Goal: Task Accomplishment & Management: Complete application form

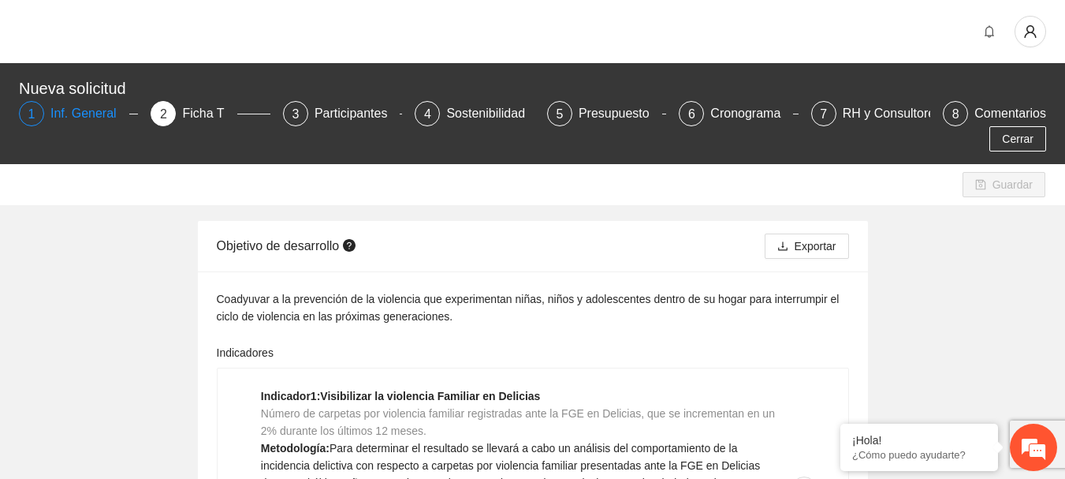
click at [79, 113] on div "Inf. General" at bounding box center [89, 113] width 79 height 25
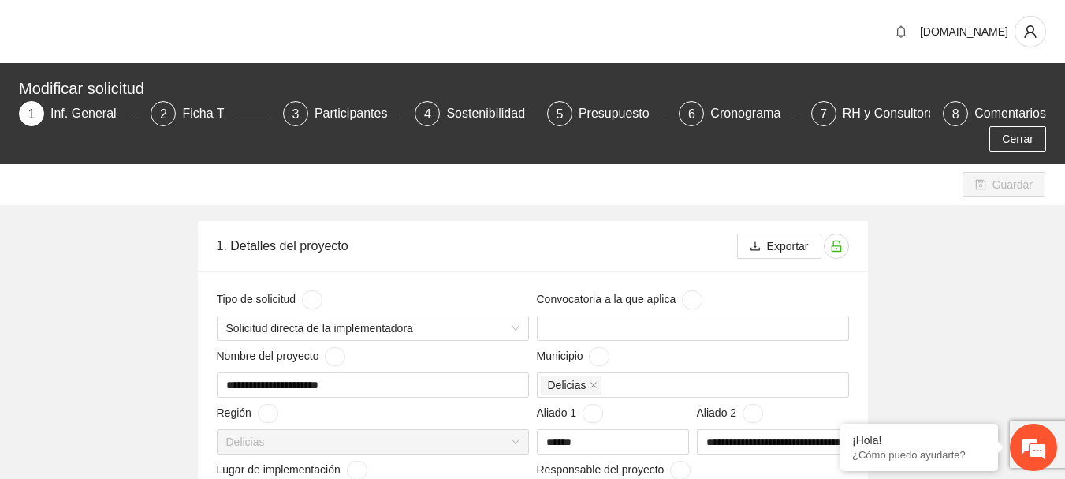
scroll to position [709, 0]
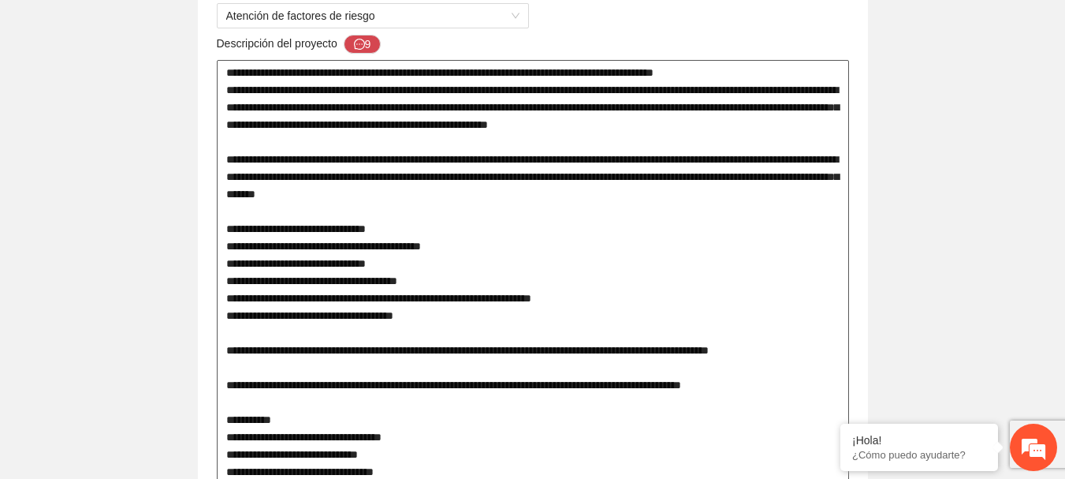
drag, startPoint x: 254, startPoint y: 309, endPoint x: 224, endPoint y: 237, distance: 77.7
click at [224, 237] on textarea at bounding box center [533, 298] width 632 height 476
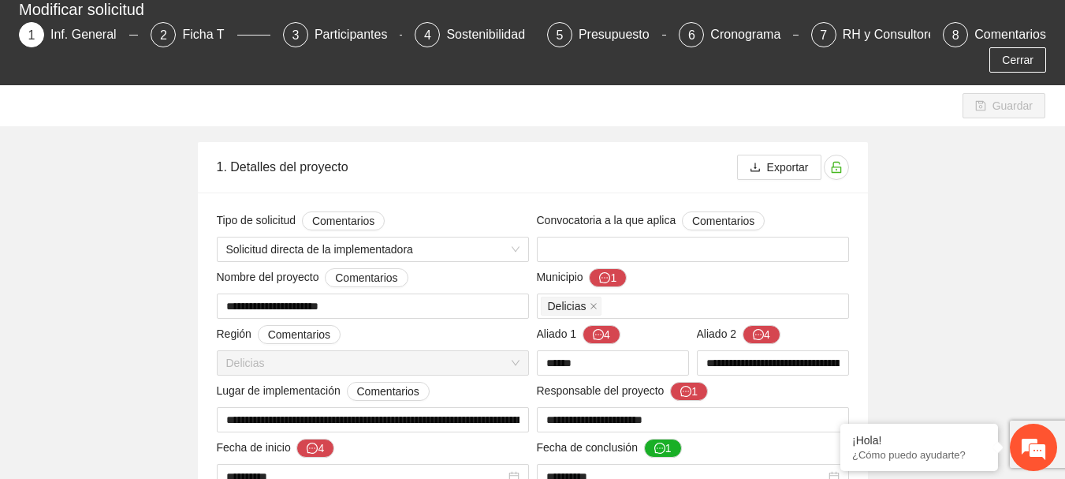
scroll to position [0, 0]
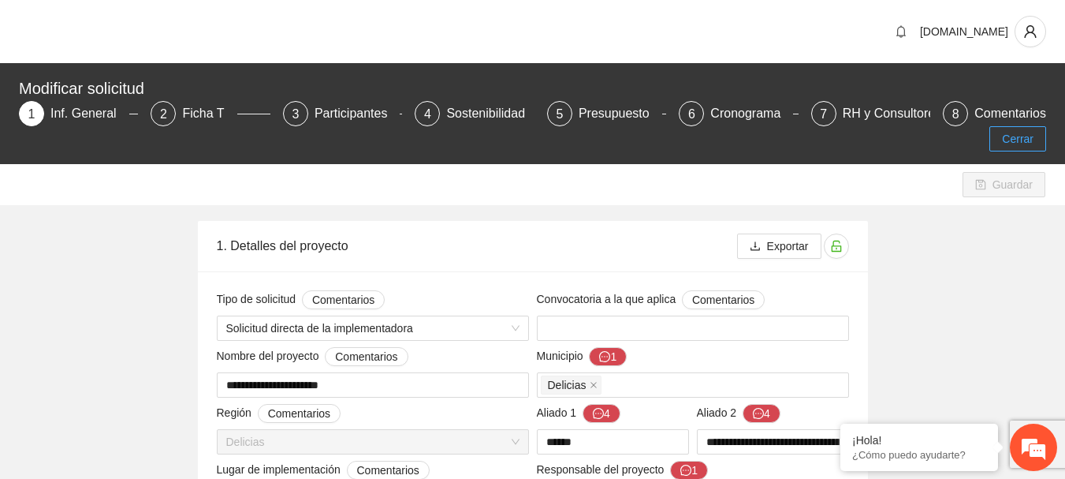
click at [1004, 129] on button "Cerrar" at bounding box center [1017, 138] width 57 height 25
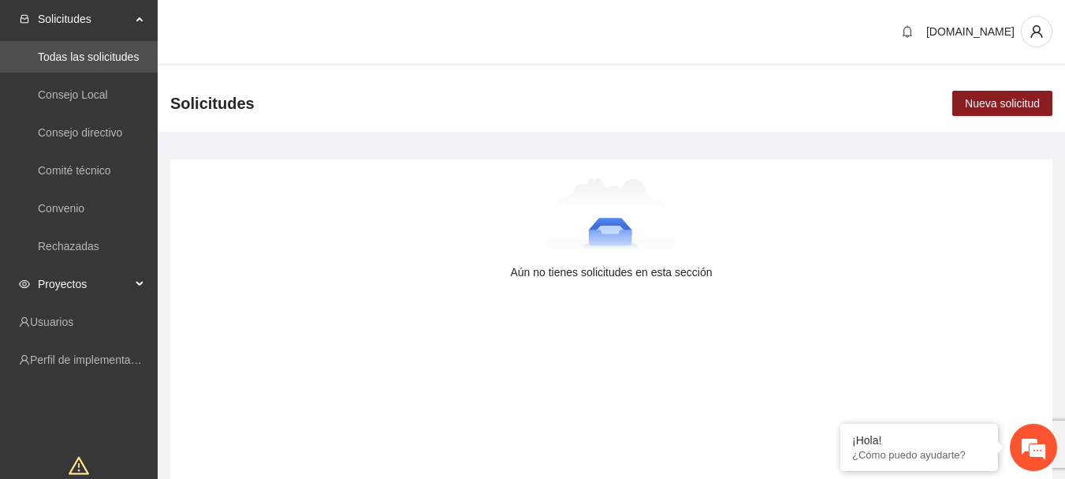
click at [73, 287] on span "Proyectos" at bounding box center [84, 284] width 93 height 32
click at [73, 323] on link "Activos" at bounding box center [55, 321] width 35 height 13
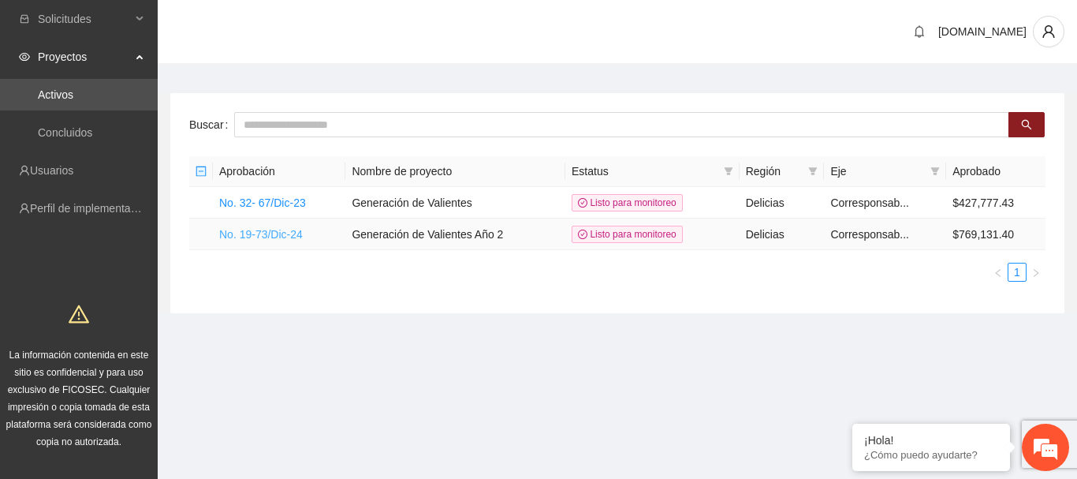
click at [247, 237] on link "No. 19-73/Dic-24" at bounding box center [261, 234] width 84 height 13
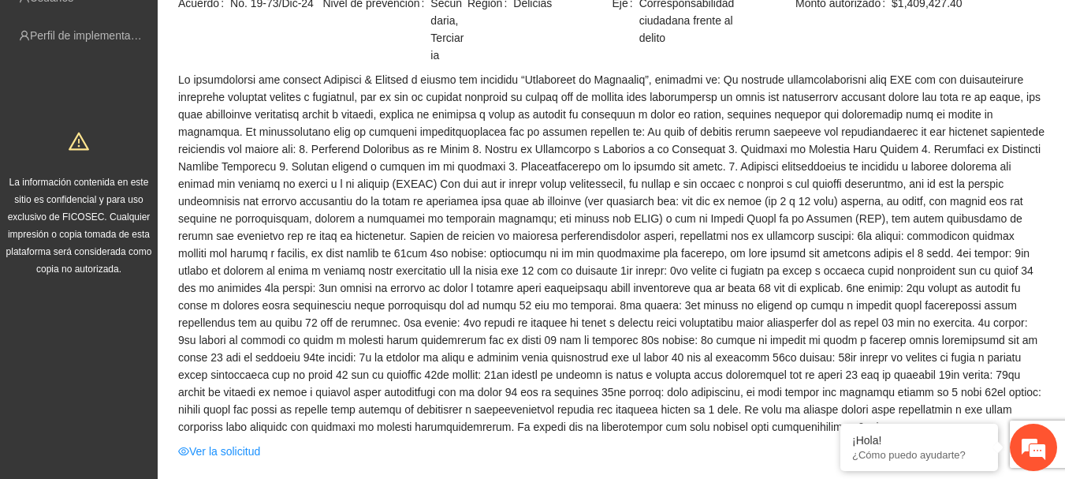
scroll to position [315, 0]
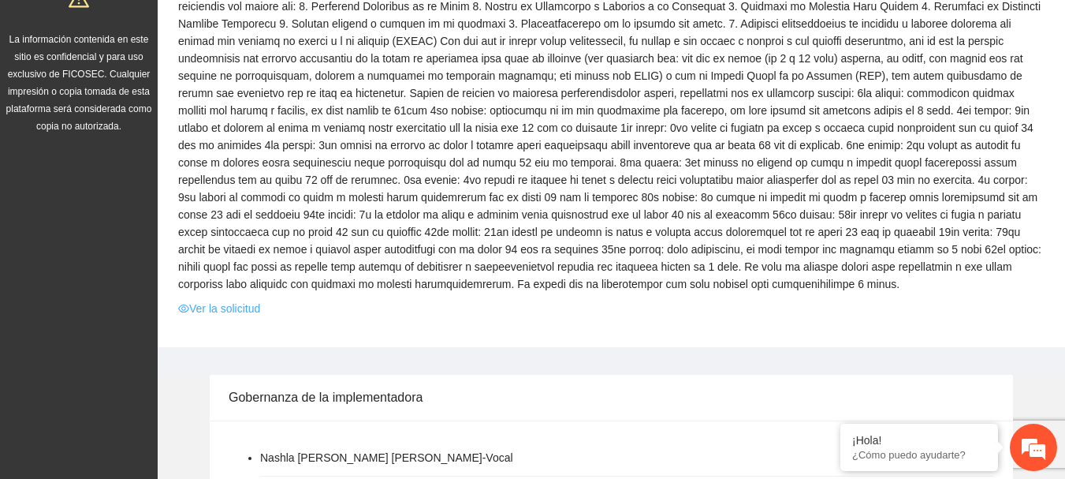
click at [207, 311] on link "Ver la solicitud" at bounding box center [219, 308] width 82 height 17
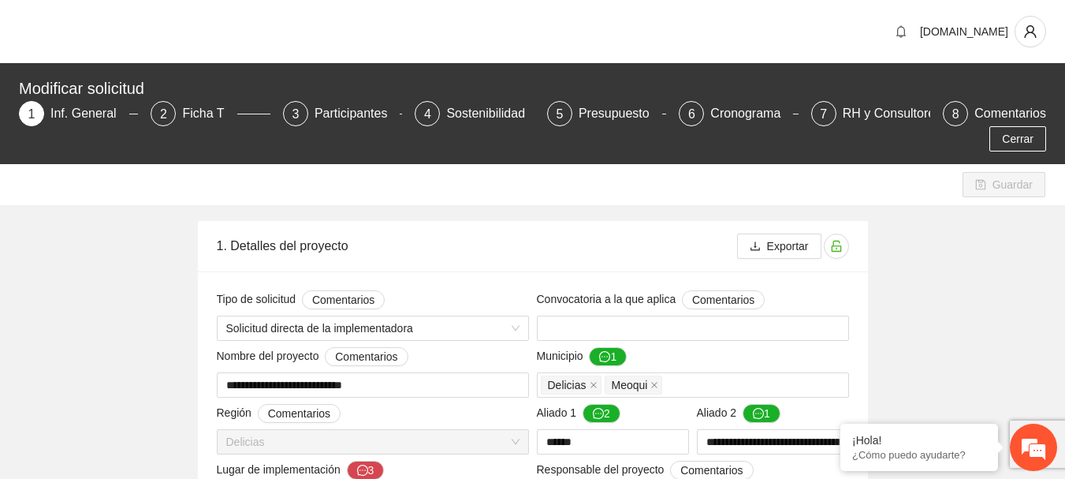
type input "**********"
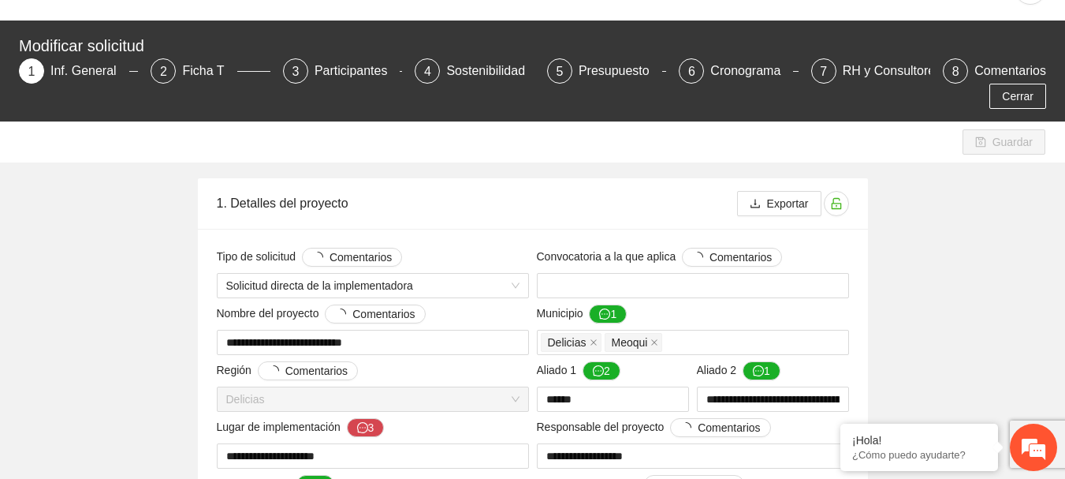
scroll to position [709, 0]
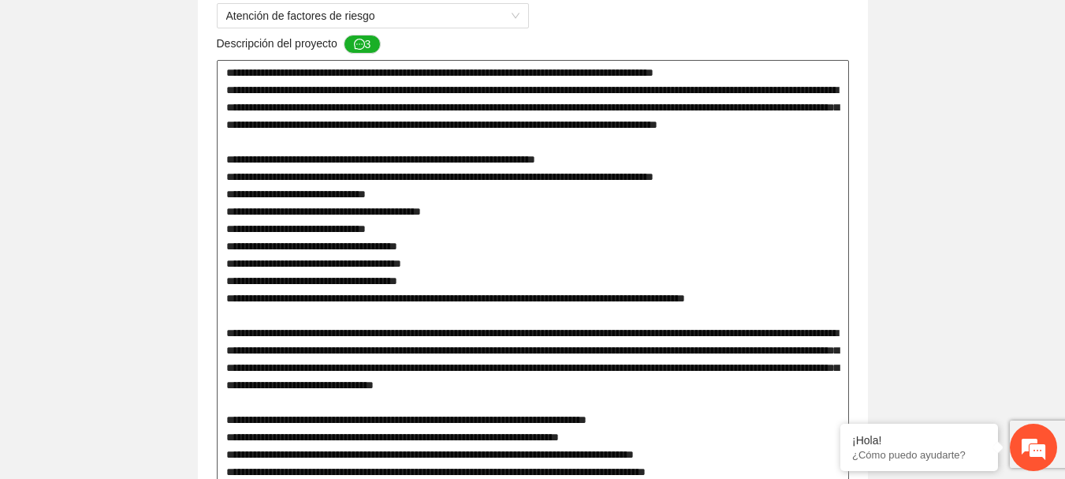
drag, startPoint x: 778, startPoint y: 313, endPoint x: 216, endPoint y: 205, distance: 572.3
click at [217, 205] on textarea at bounding box center [533, 445] width 632 height 771
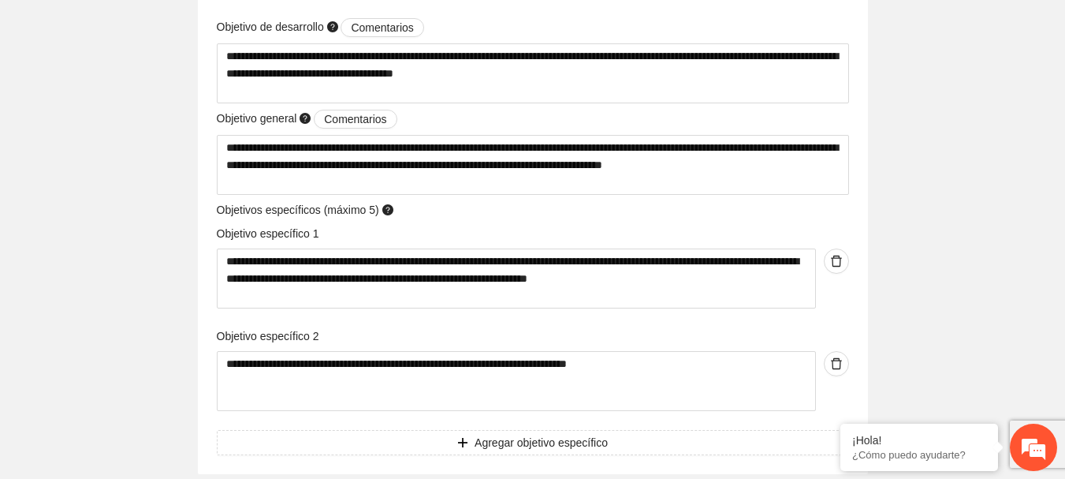
scroll to position [3390, 0]
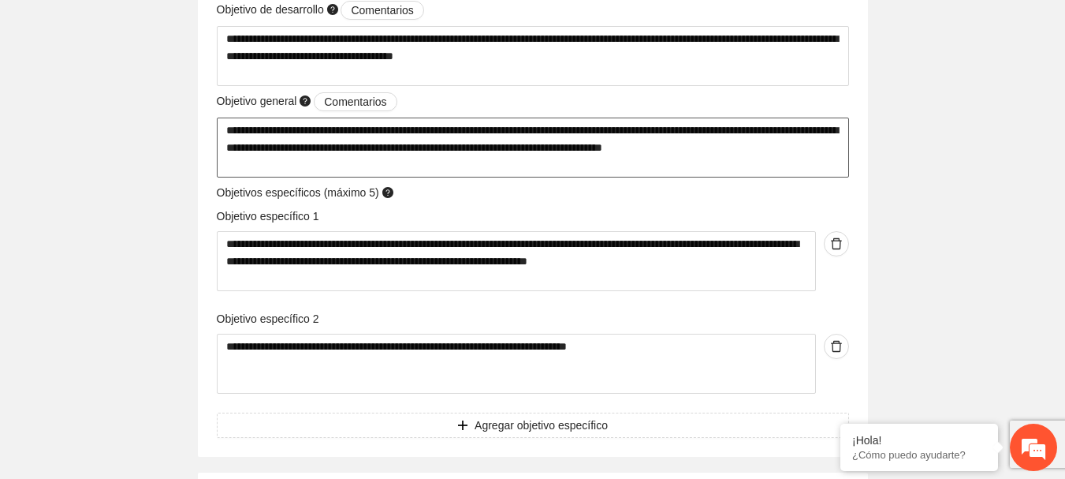
drag, startPoint x: 270, startPoint y: 166, endPoint x: 221, endPoint y: 132, distance: 59.0
click at [221, 132] on textarea "**********" at bounding box center [533, 147] width 632 height 60
drag, startPoint x: 527, startPoint y: 257, endPoint x: 220, endPoint y: 251, distance: 306.7
click at [220, 251] on textarea "**********" at bounding box center [516, 261] width 599 height 60
click at [285, 263] on textarea "**********" at bounding box center [516, 261] width 599 height 60
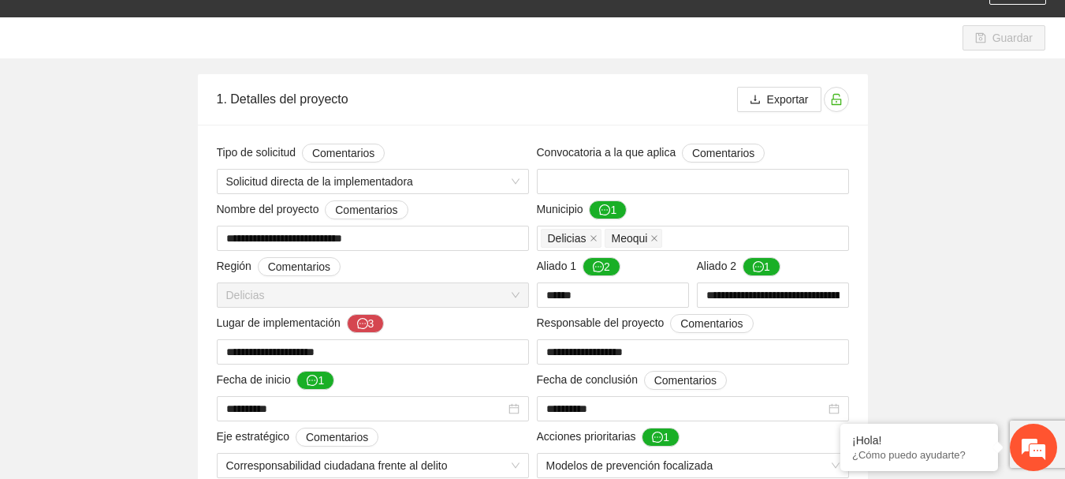
scroll to position [0, 0]
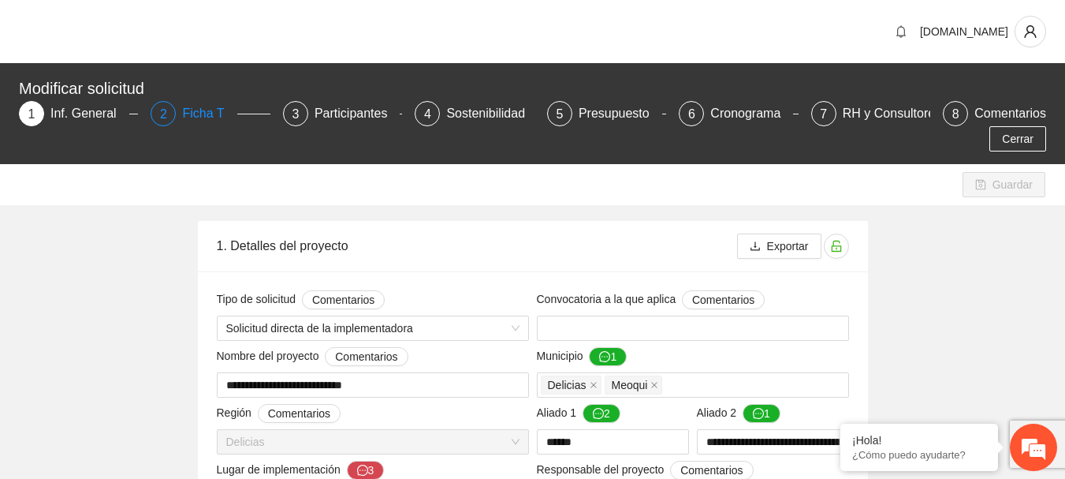
click at [195, 112] on div "Ficha T" at bounding box center [209, 113] width 54 height 25
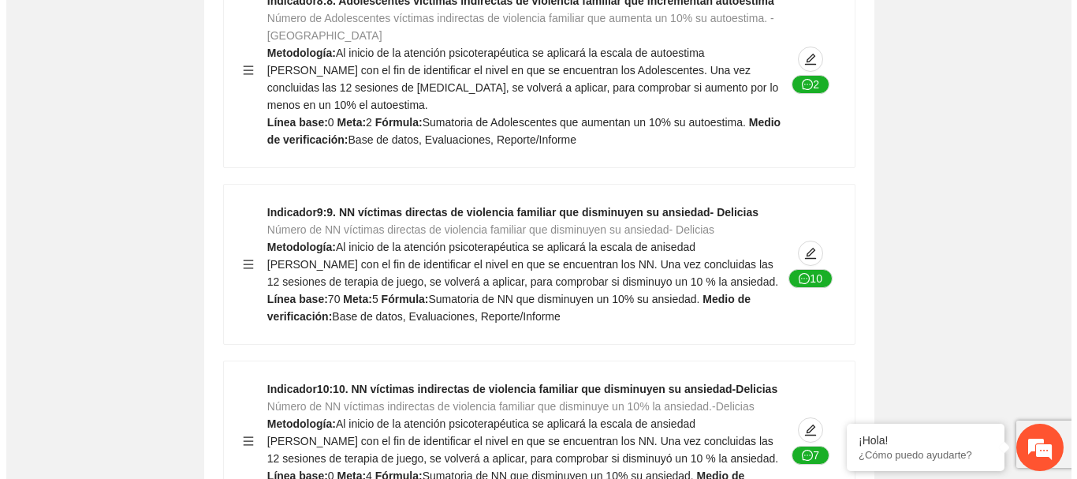
scroll to position [2365, 0]
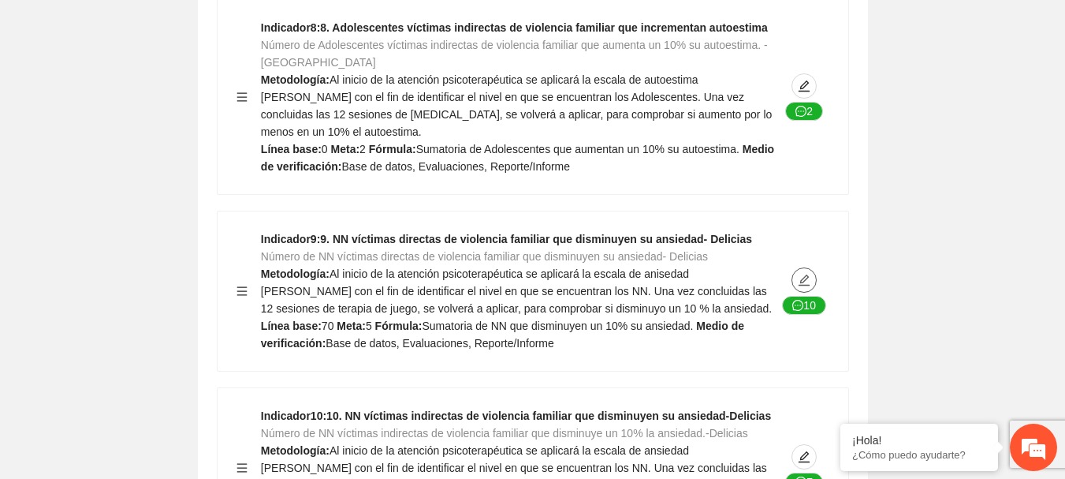
click at [810, 267] on button "button" at bounding box center [803, 279] width 25 height 25
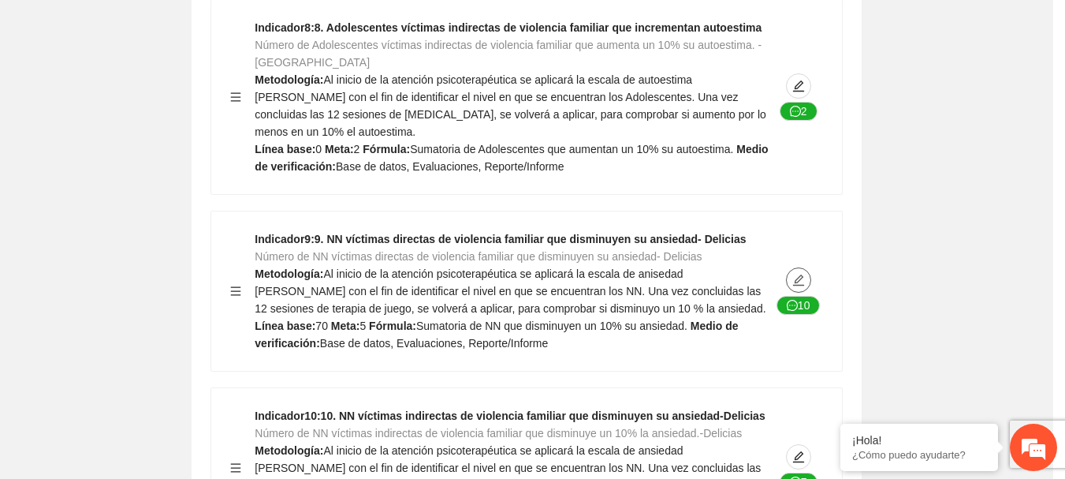
type textarea "**"
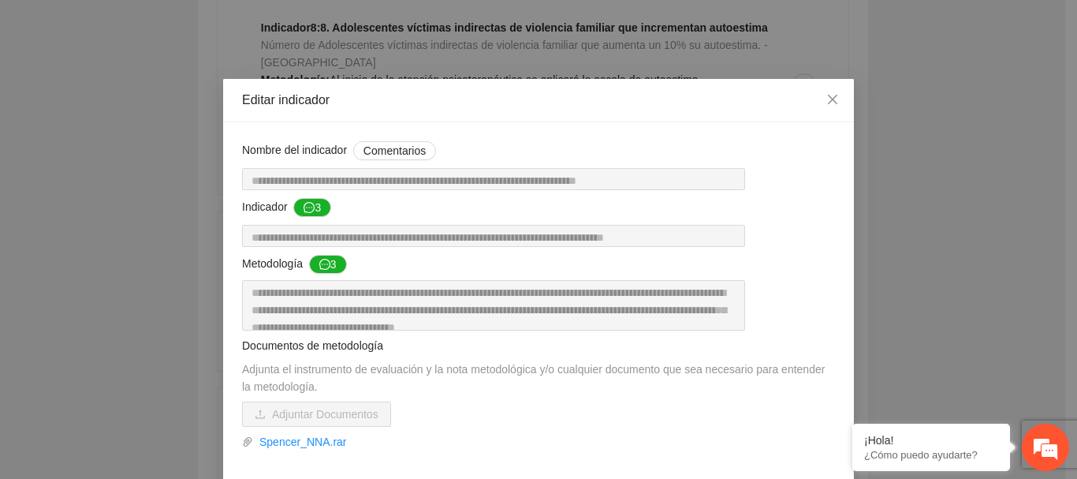
scroll to position [158, 0]
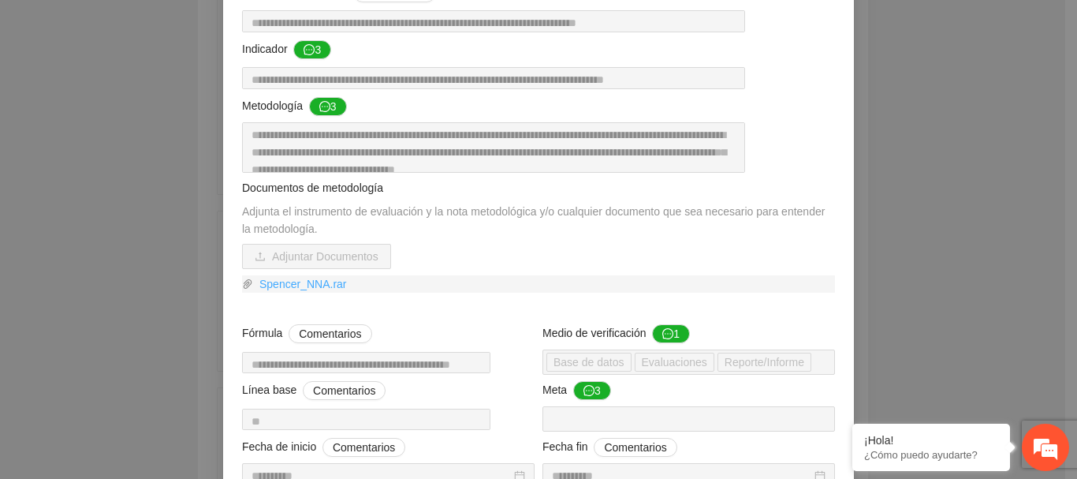
click at [322, 292] on link "Spencer_NNA.rar" at bounding box center [544, 283] width 582 height 17
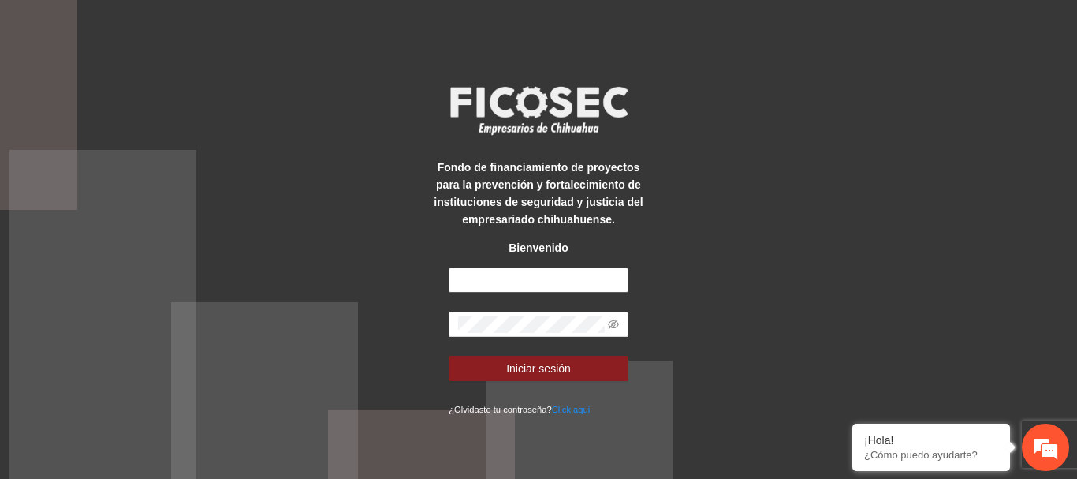
click at [549, 274] on input "text" at bounding box center [539, 279] width 180 height 25
type input "**********"
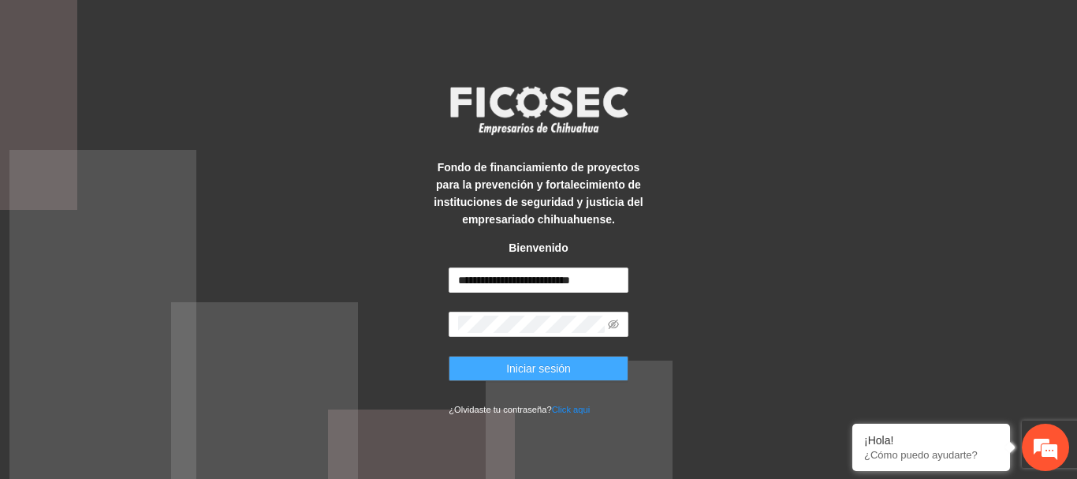
click at [493, 367] on button "Iniciar sesión" at bounding box center [539, 368] width 180 height 25
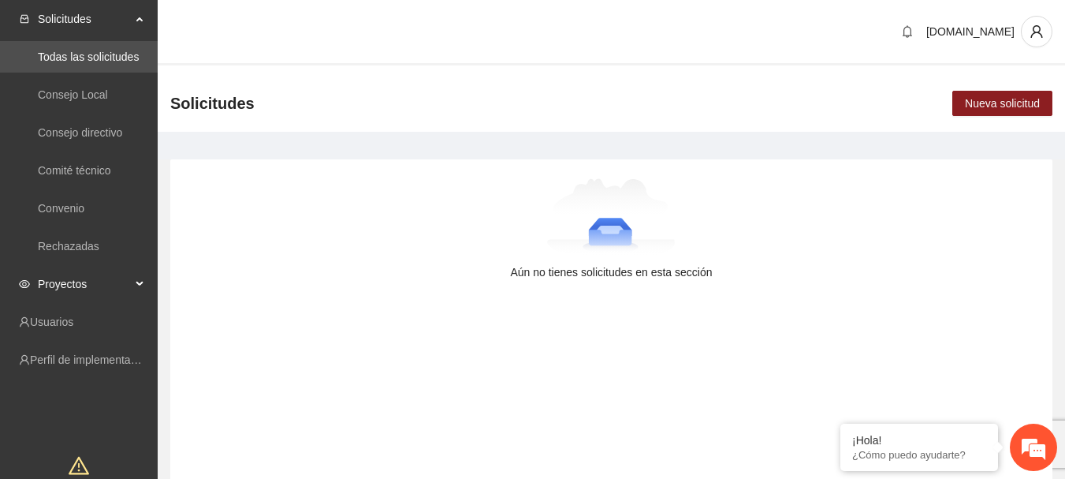
click at [83, 279] on span "Proyectos" at bounding box center [84, 284] width 93 height 32
click at [73, 316] on link "Activos" at bounding box center [55, 321] width 35 height 13
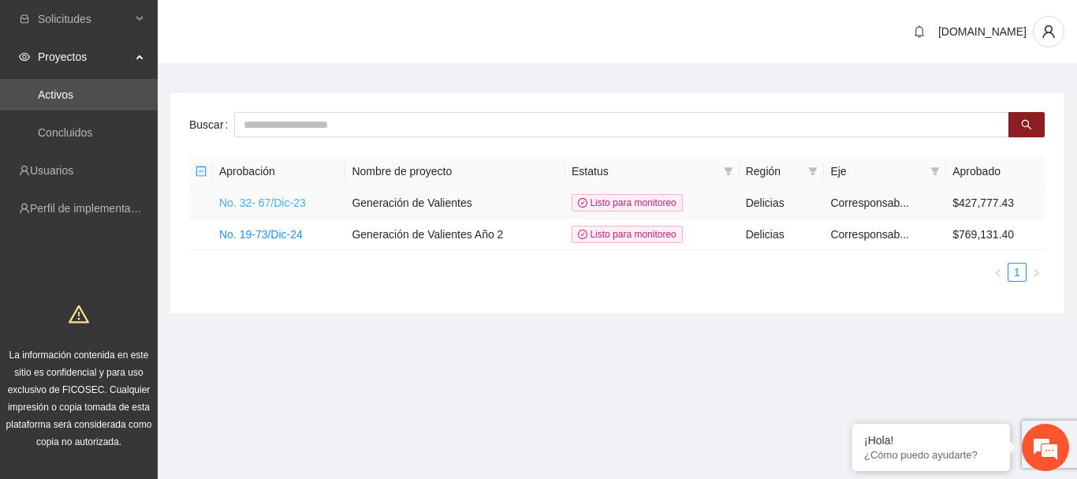
click at [266, 200] on link "No. 32- 67/Dic-23" at bounding box center [262, 202] width 87 height 13
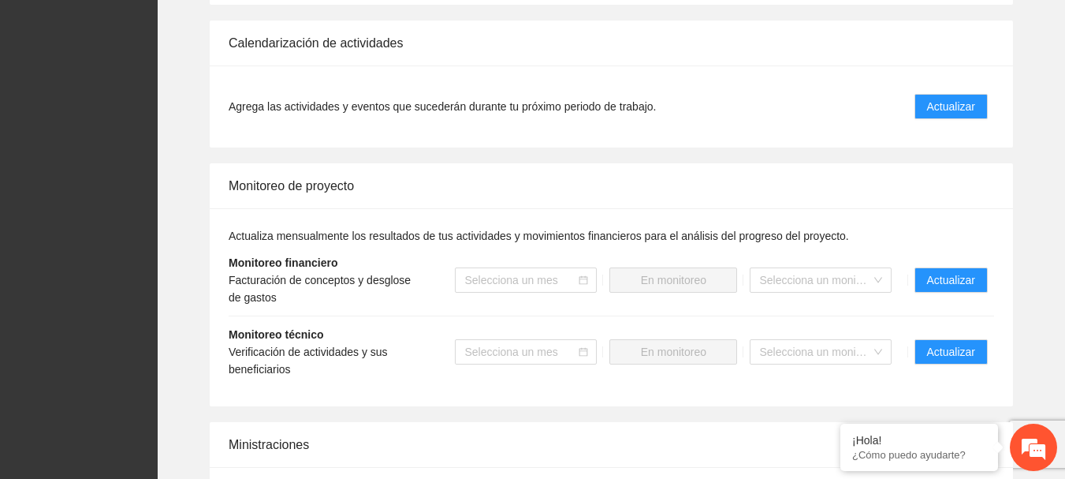
scroll to position [1182, 0]
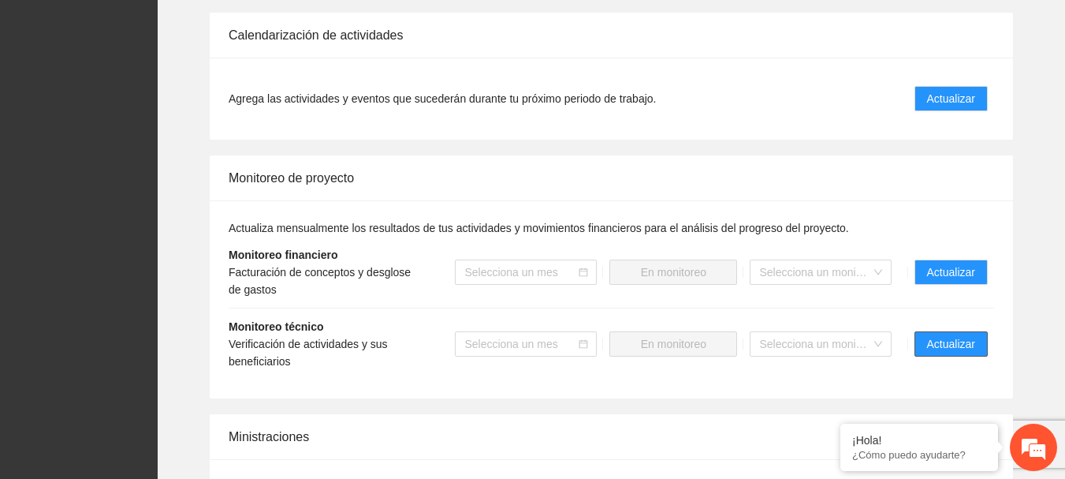
click at [944, 337] on span "Actualizar" at bounding box center [951, 343] width 48 height 17
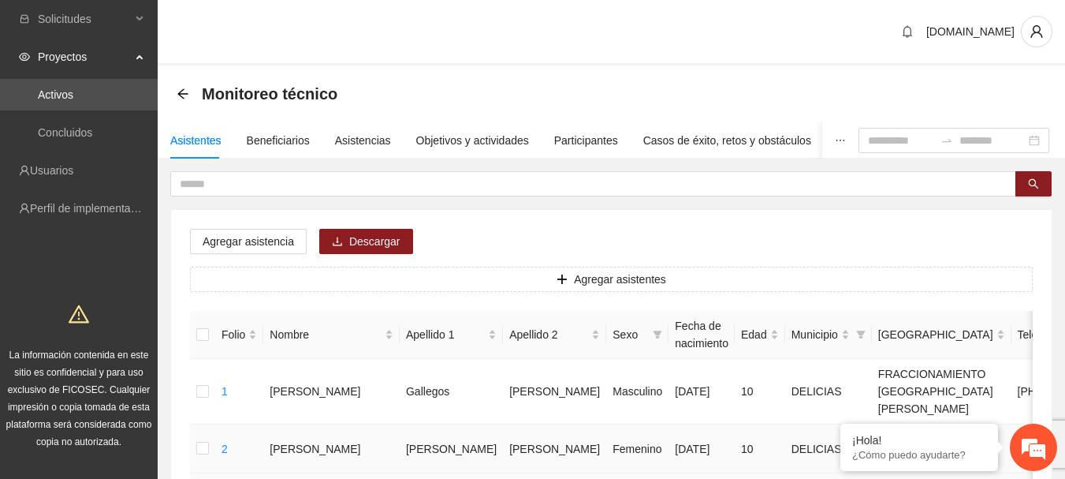
scroll to position [79, 0]
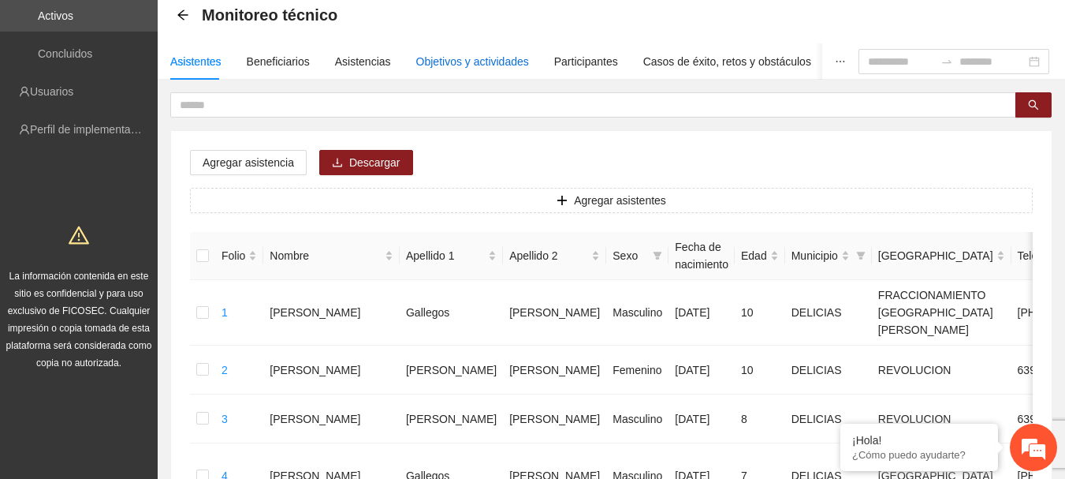
click at [428, 62] on div "Objetivos y actividades" at bounding box center [472, 61] width 113 height 17
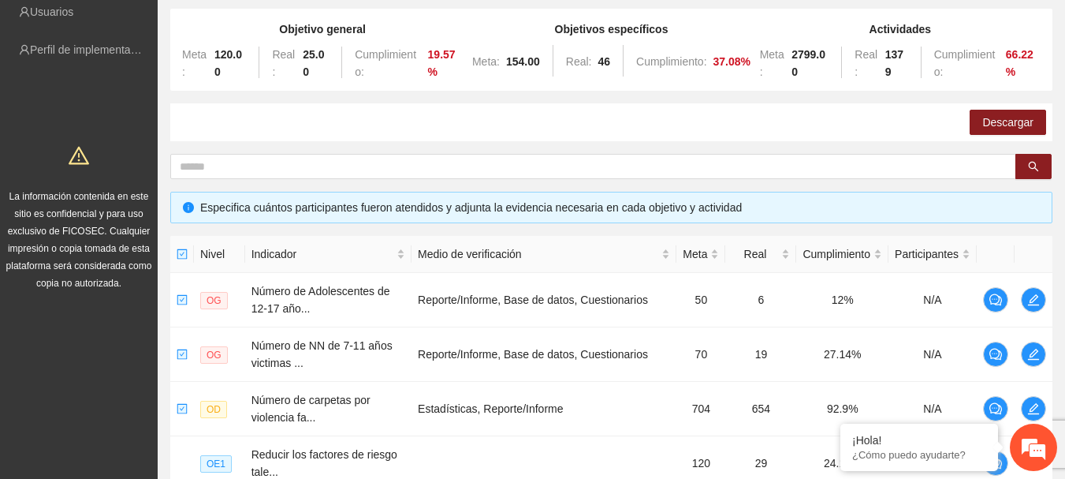
scroll to position [0, 0]
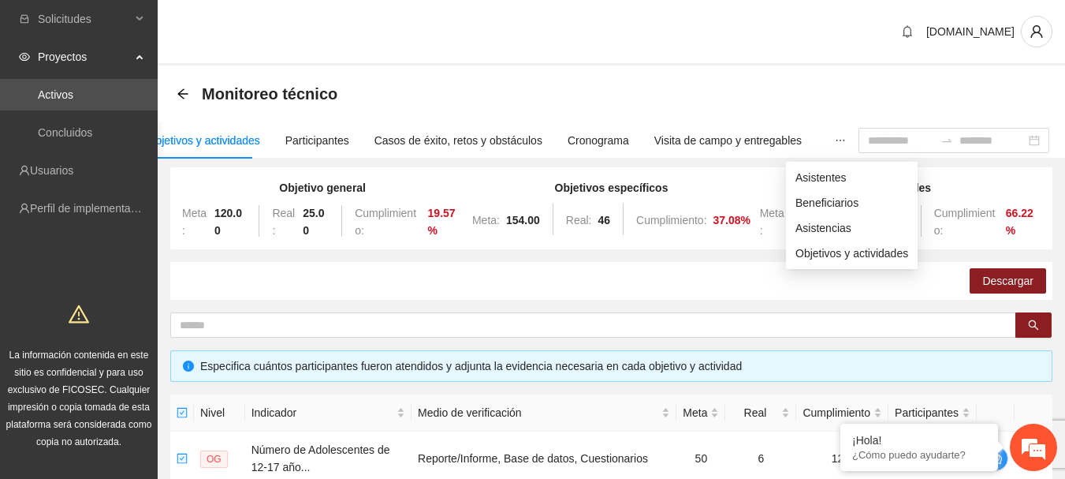
click at [835, 141] on icon "ellipsis" at bounding box center [840, 140] width 11 height 11
click at [822, 223] on span "Asistencias" at bounding box center [851, 227] width 113 height 17
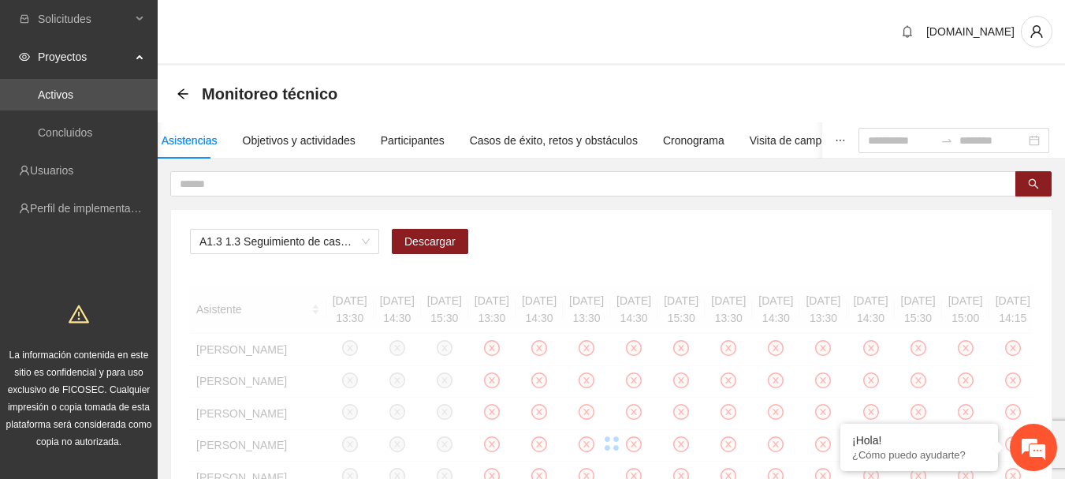
click at [835, 140] on icon "ellipsis" at bounding box center [840, 140] width 11 height 11
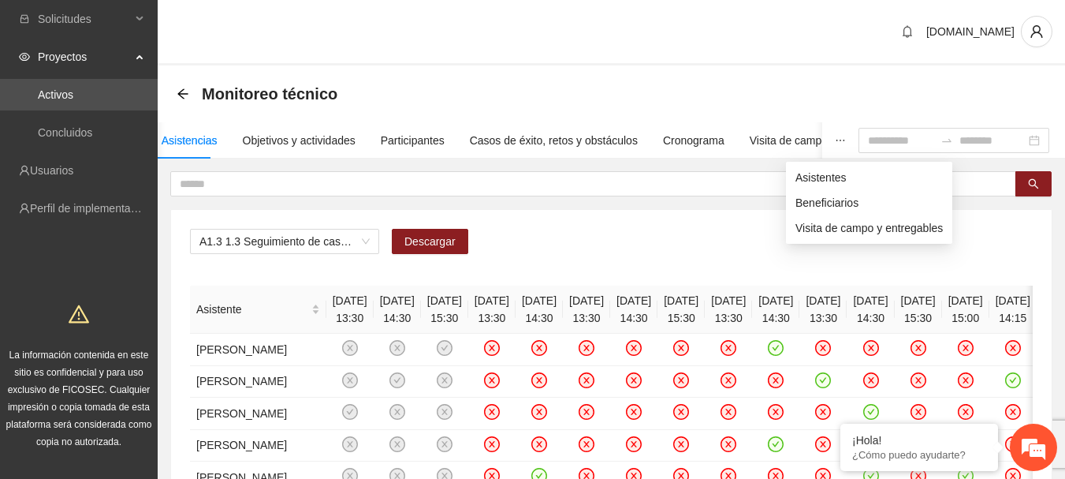
click at [836, 140] on icon "ellipsis" at bounding box center [840, 141] width 9 height 2
click at [805, 174] on span "Asistentes" at bounding box center [868, 177] width 147 height 17
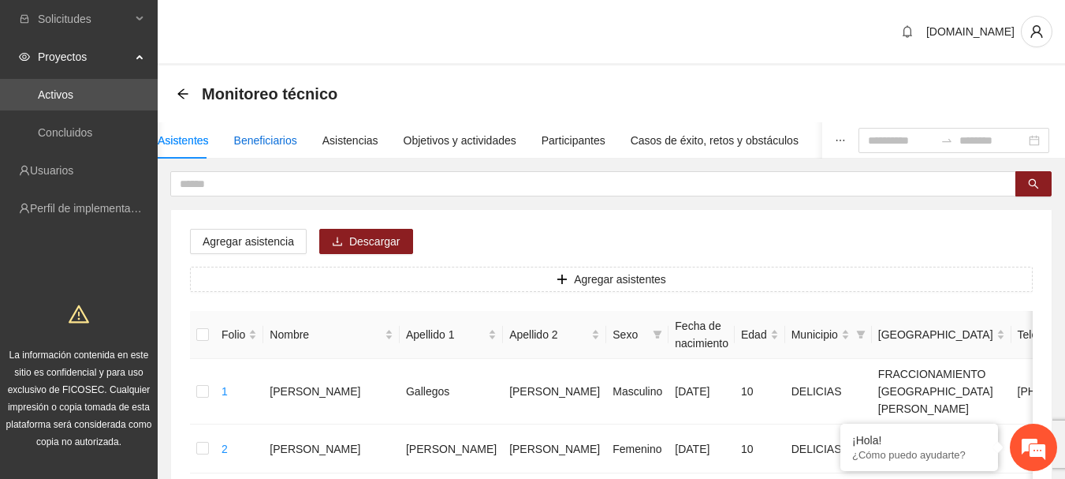
click at [264, 132] on div "Beneficiarios" at bounding box center [265, 140] width 63 height 17
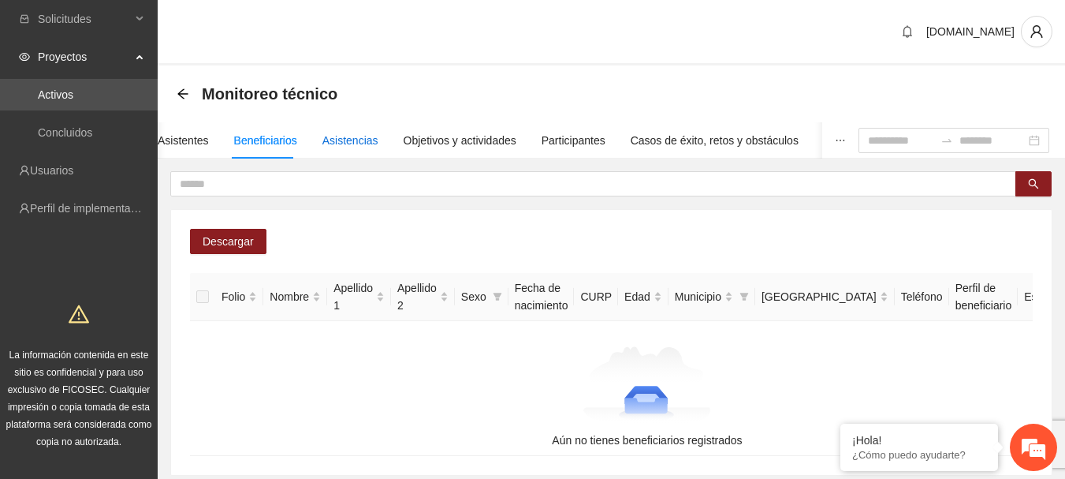
click at [332, 139] on div "Asistencias" at bounding box center [350, 140] width 56 height 17
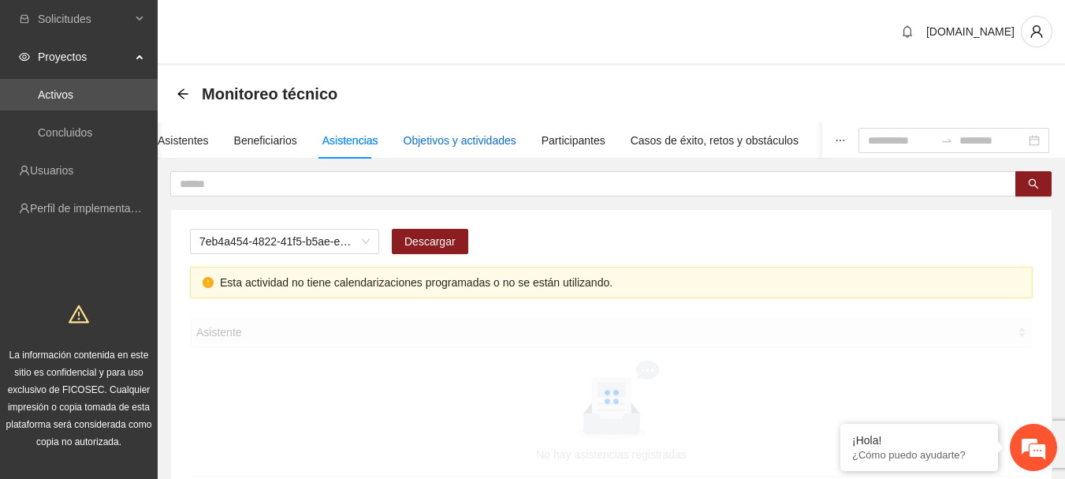
click at [493, 146] on div "Objetivos y actividades" at bounding box center [460, 140] width 113 height 17
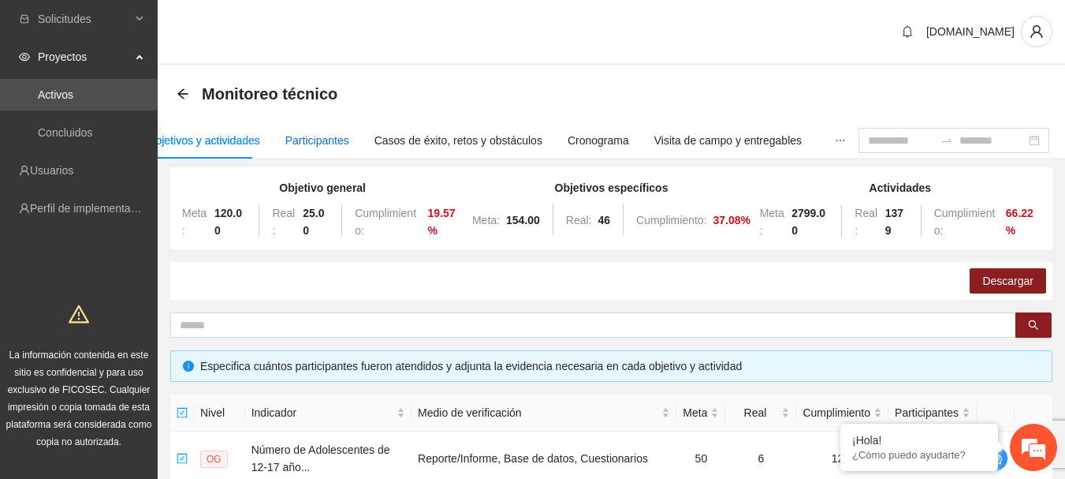
click at [315, 143] on div "Participantes" at bounding box center [317, 140] width 64 height 17
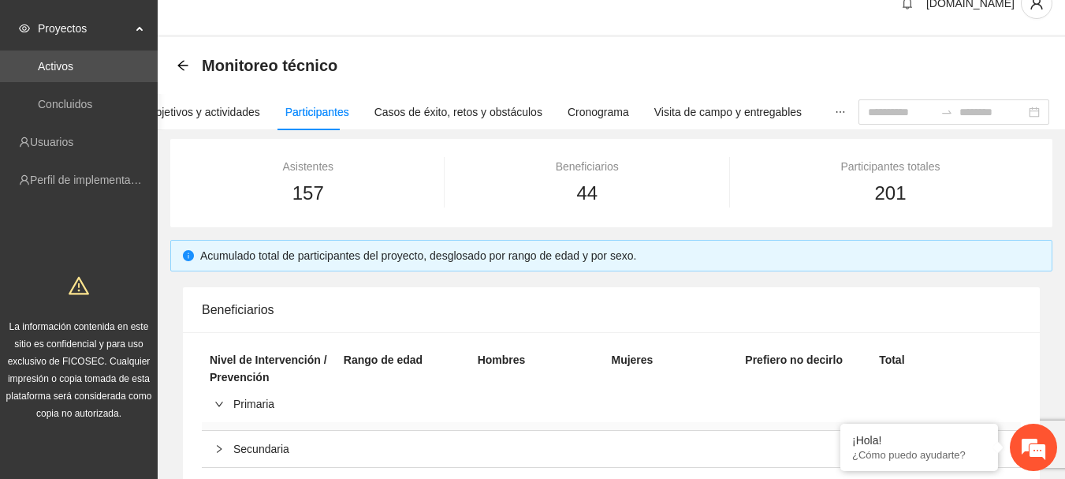
scroll to position [5, 0]
